Goal: Task Accomplishment & Management: Manage account settings

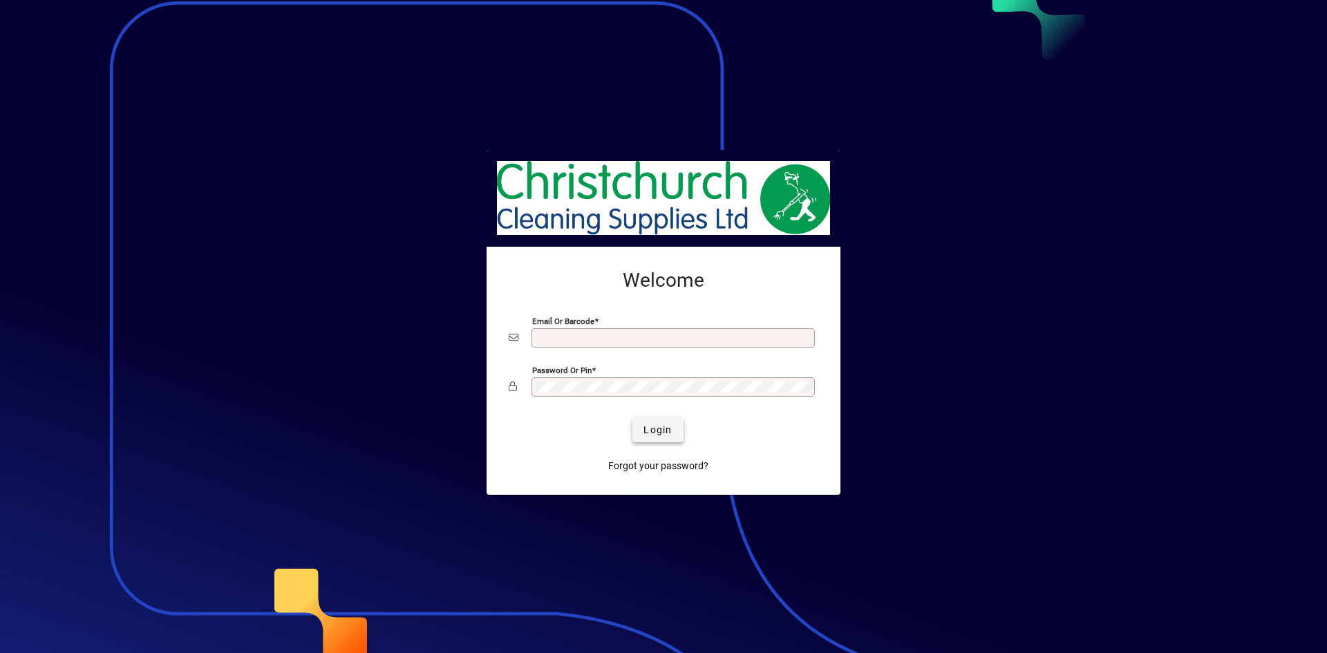
type input "**********"
click at [663, 437] on span "Login" at bounding box center [657, 430] width 28 height 15
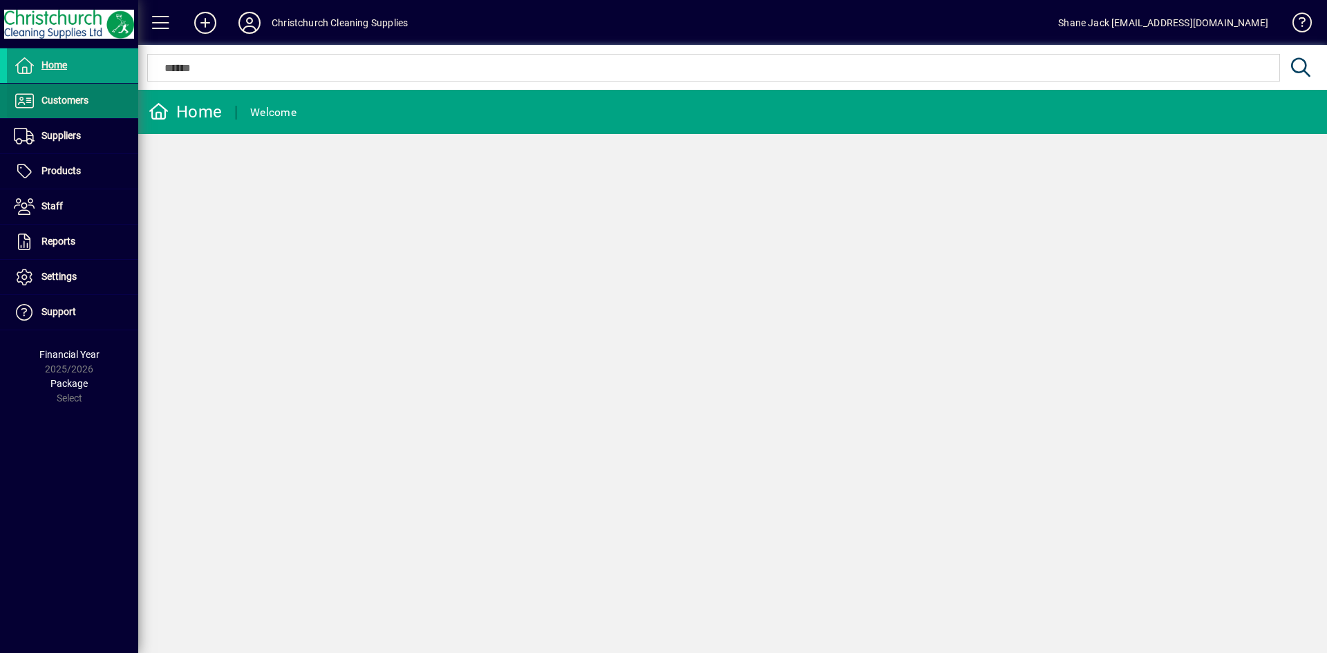
click at [51, 102] on span "Customers" at bounding box center [64, 100] width 47 height 11
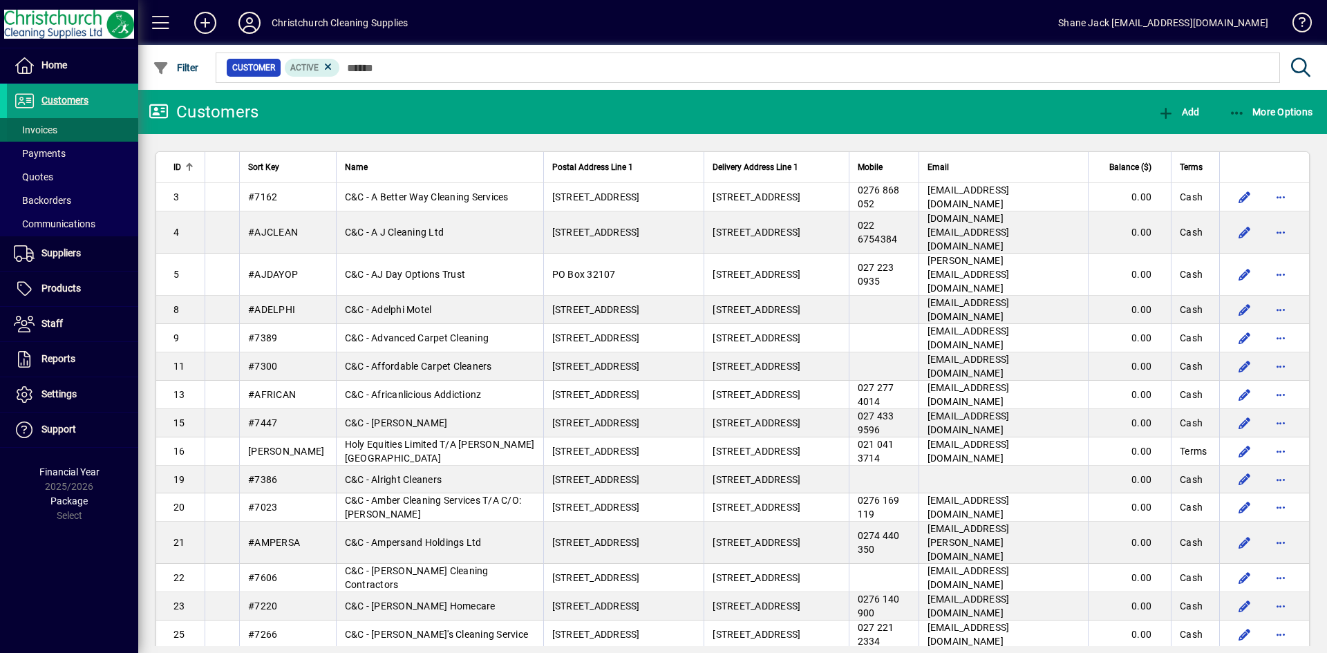
click at [52, 131] on span "Invoices" at bounding box center [36, 129] width 44 height 11
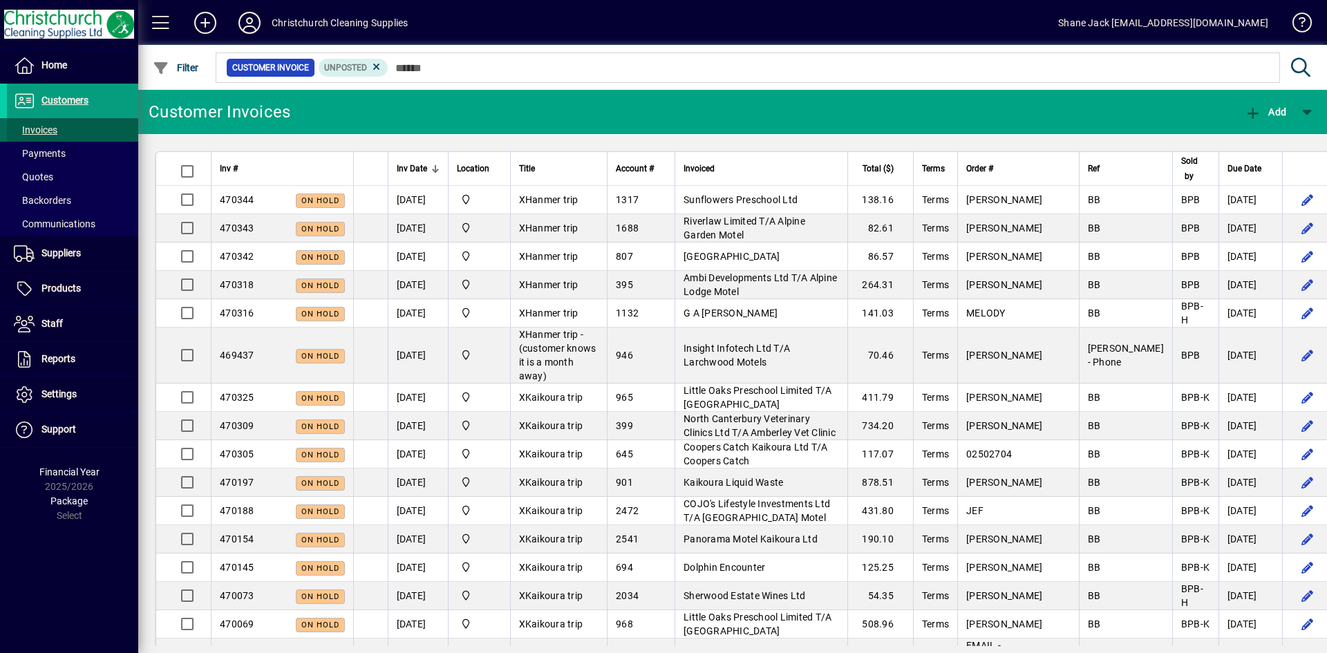
click at [35, 133] on span "Invoices" at bounding box center [36, 129] width 44 height 11
click at [64, 99] on span "Customers" at bounding box center [64, 100] width 47 height 11
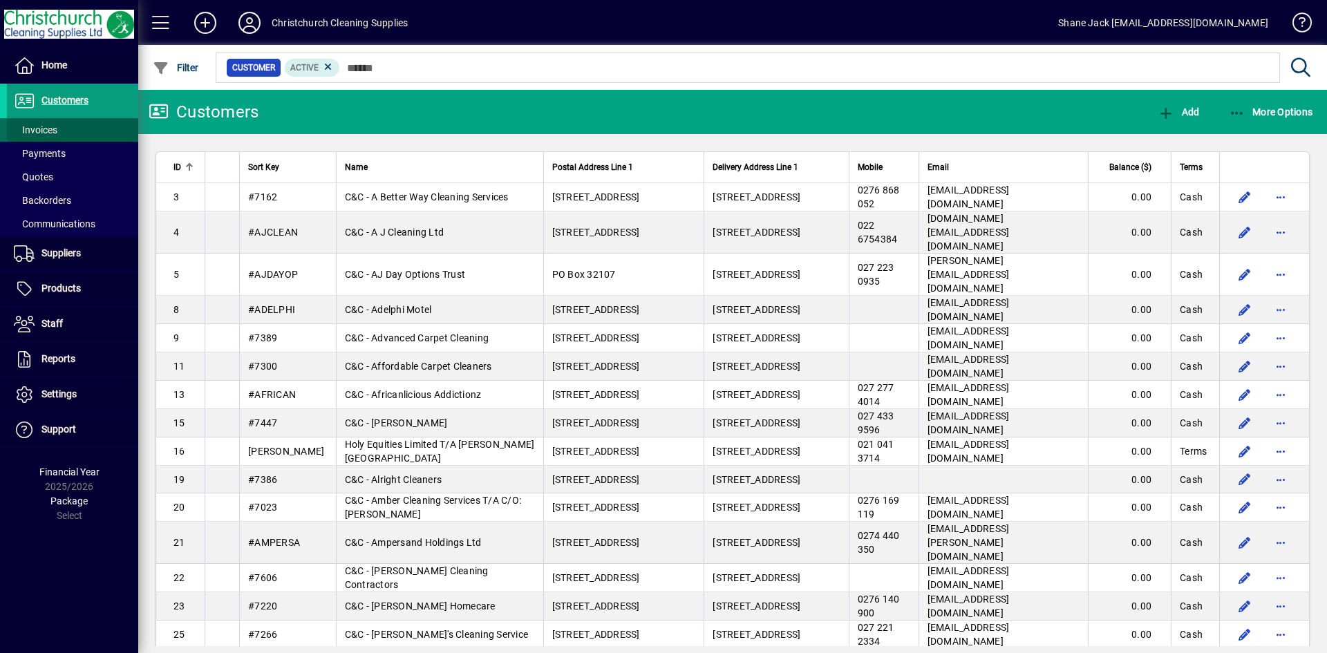
click at [48, 129] on span "Invoices" at bounding box center [36, 129] width 44 height 11
